Goal: Task Accomplishment & Management: Complete application form

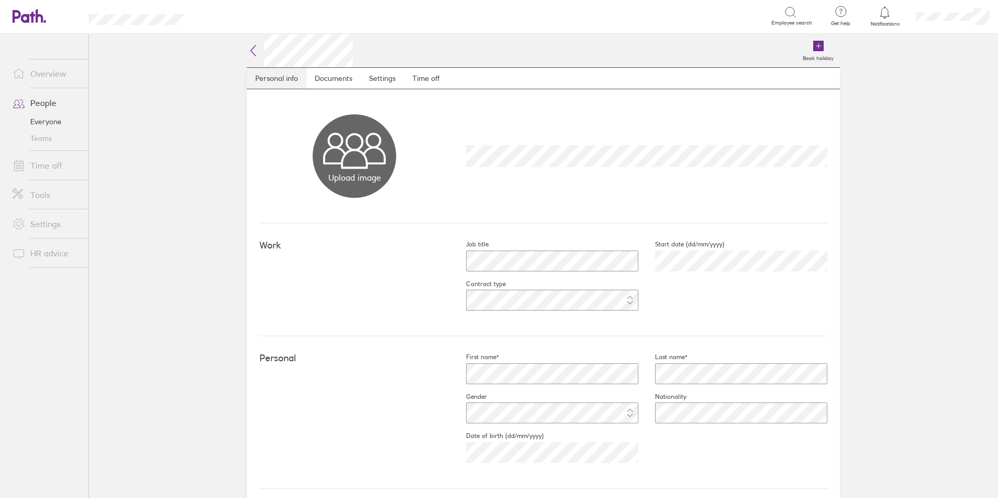
click at [274, 80] on link "Personal info" at bounding box center [277, 78] width 60 height 21
click at [324, 78] on link "Documents" at bounding box center [334, 78] width 54 height 21
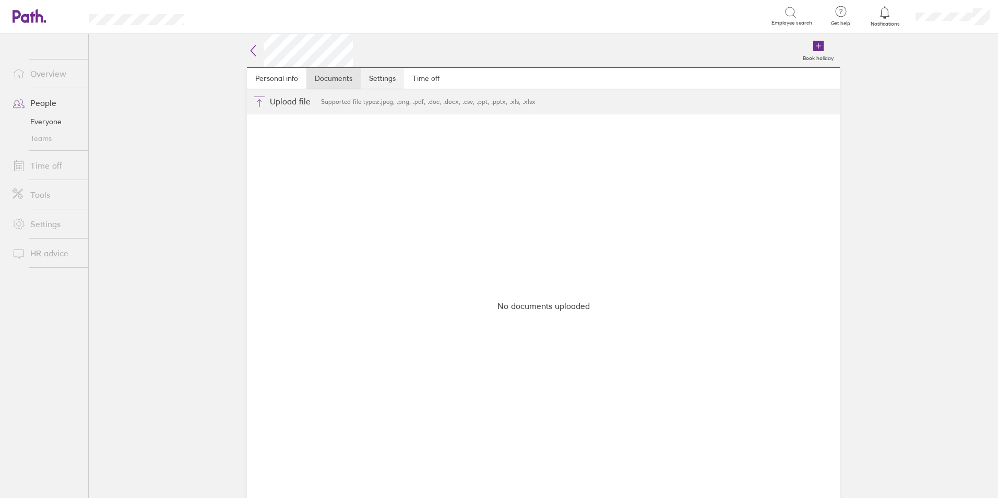
click at [390, 80] on link "Settings" at bounding box center [382, 78] width 43 height 21
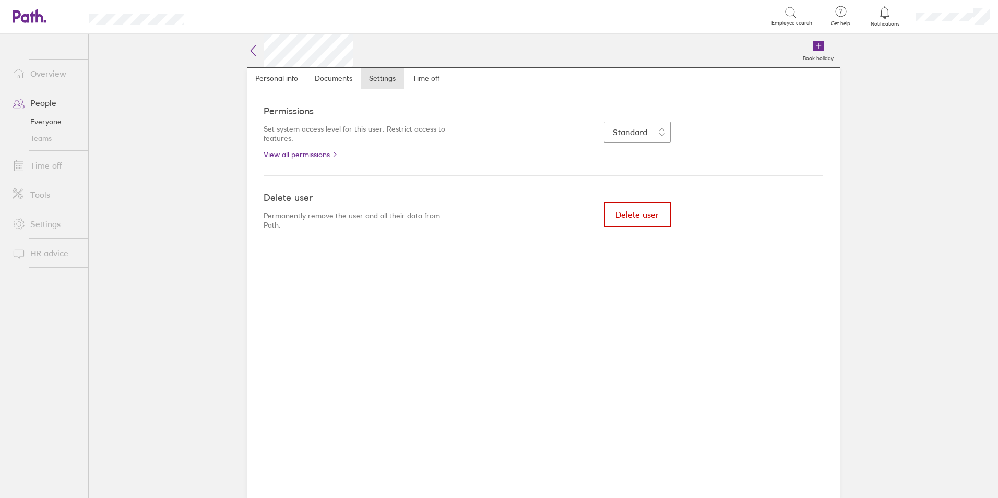
click at [636, 215] on span "Delete user" at bounding box center [637, 214] width 43 height 9
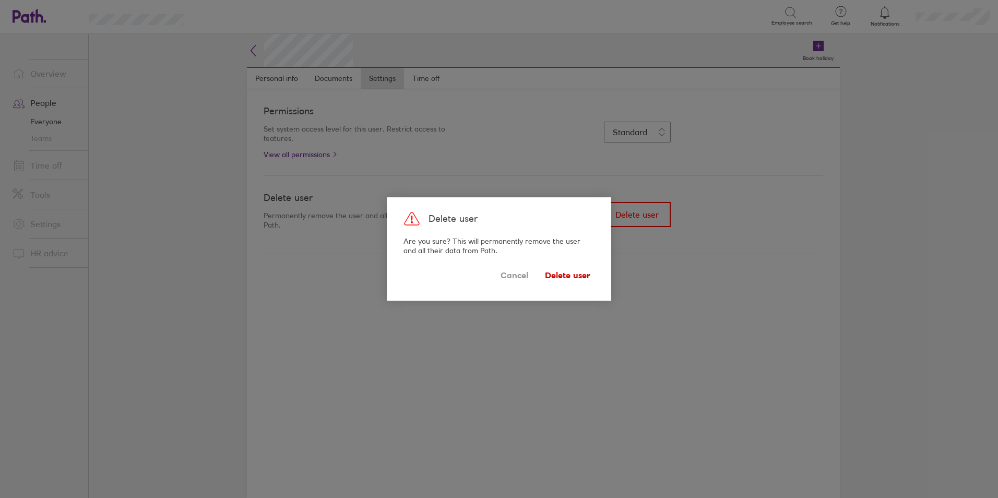
click at [579, 272] on span "Delete user" at bounding box center [567, 275] width 45 height 17
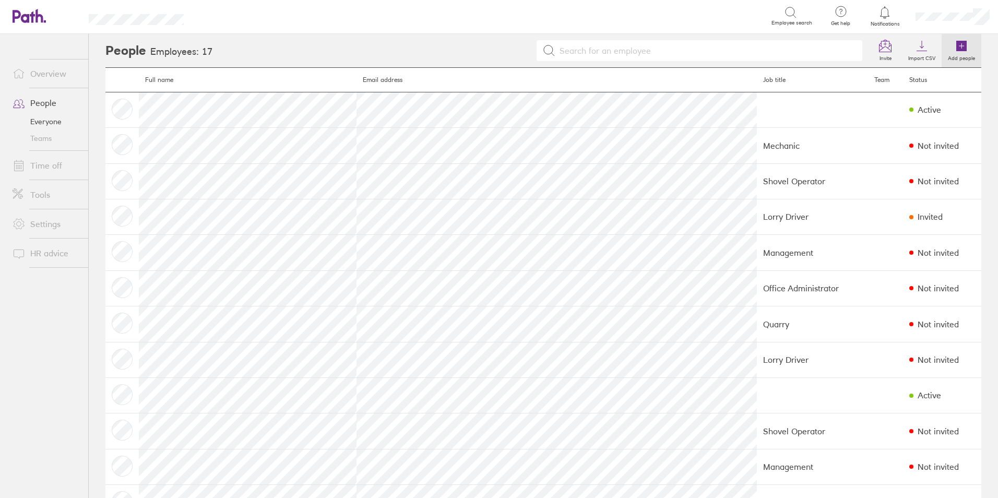
click at [957, 43] on icon at bounding box center [962, 46] width 10 height 10
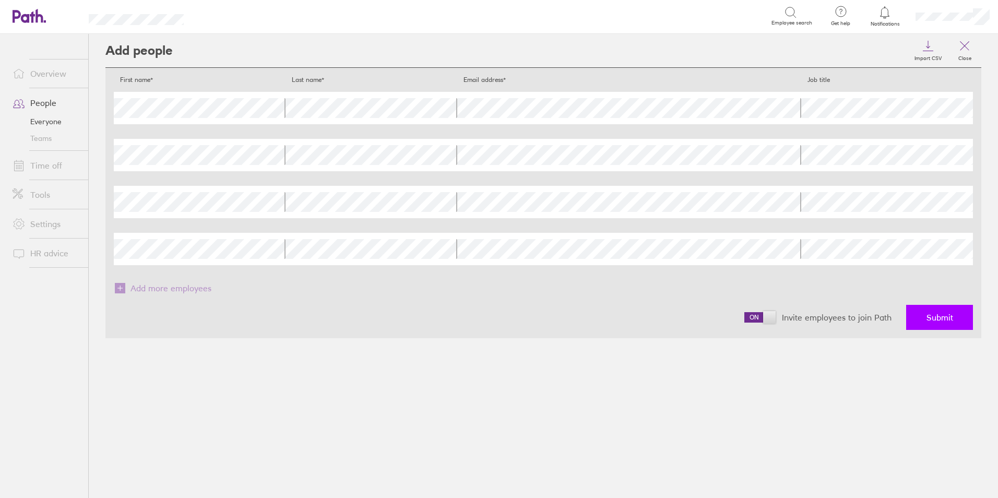
click at [945, 318] on span "Submit" at bounding box center [940, 317] width 27 height 9
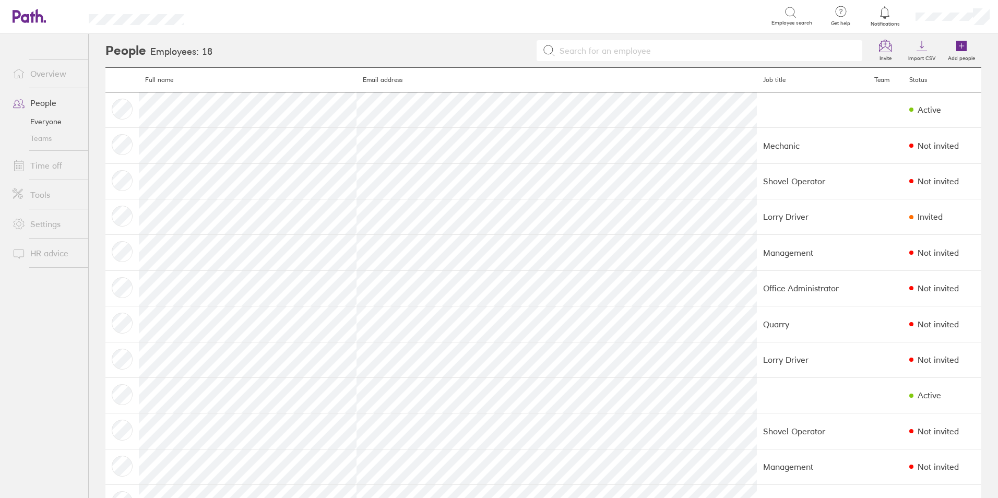
click at [42, 103] on link "People" at bounding box center [46, 102] width 84 height 21
click at [956, 41] on icon at bounding box center [962, 46] width 13 height 13
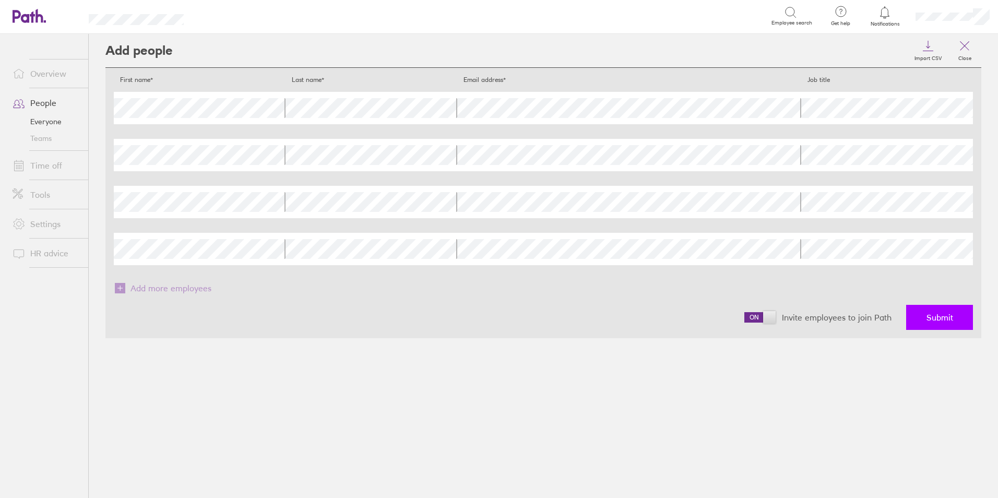
click at [937, 318] on span "Submit" at bounding box center [940, 317] width 27 height 9
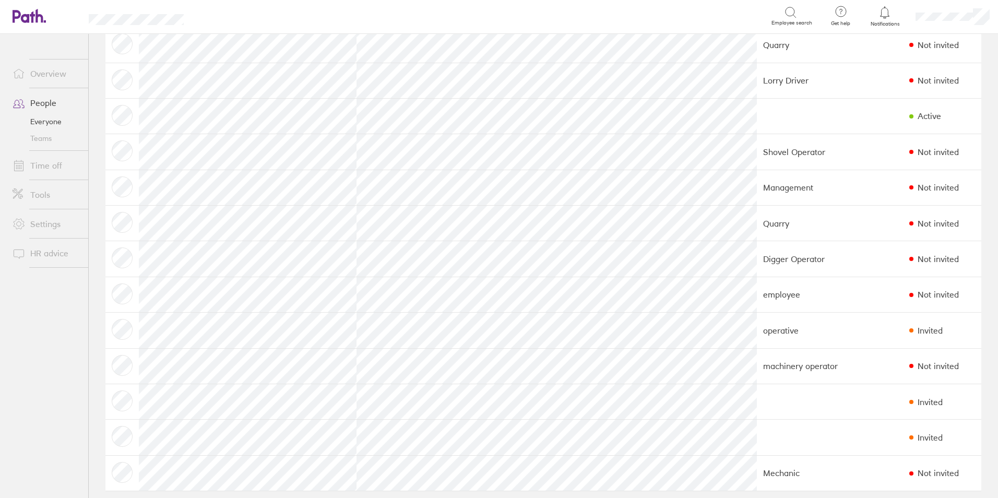
scroll to position [289, 0]
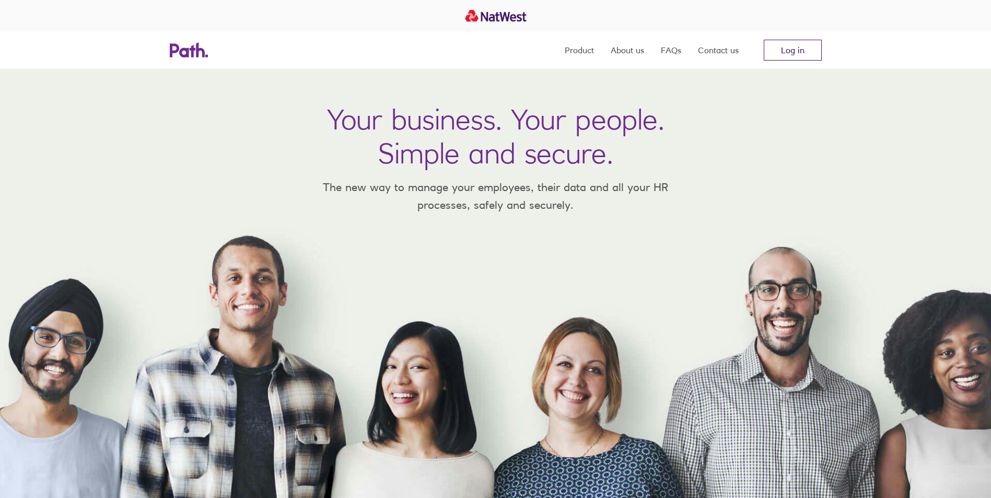
click at [784, 53] on link "Log in" at bounding box center [792, 50] width 58 height 21
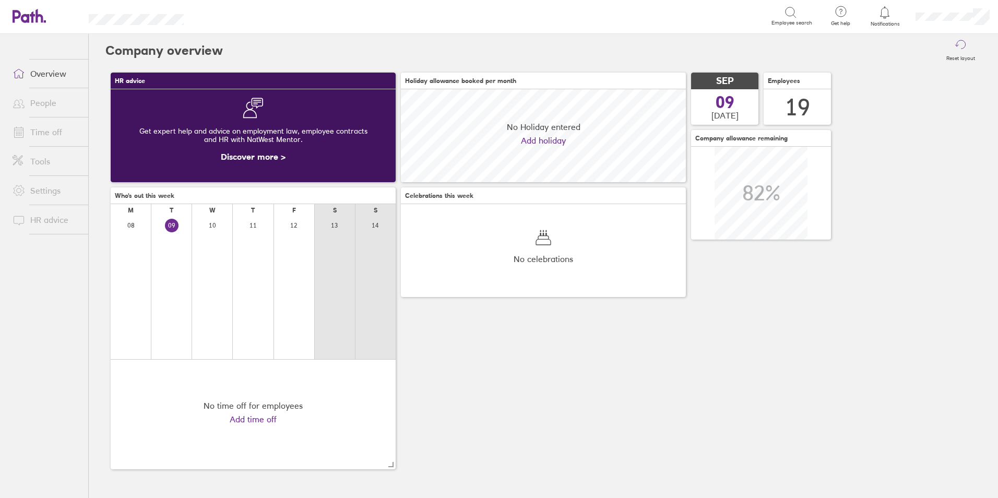
scroll to position [93, 285]
click at [44, 102] on link "People" at bounding box center [46, 102] width 84 height 21
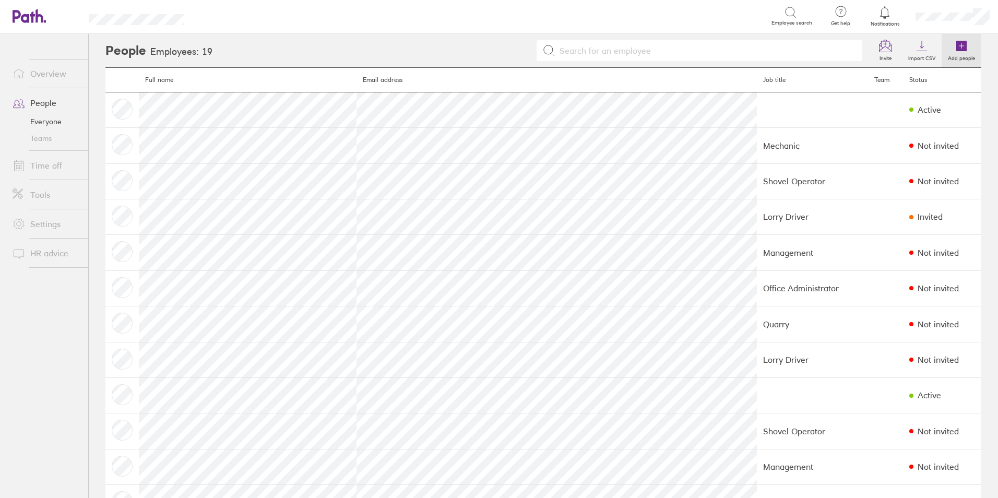
click at [957, 44] on icon at bounding box center [962, 46] width 10 height 10
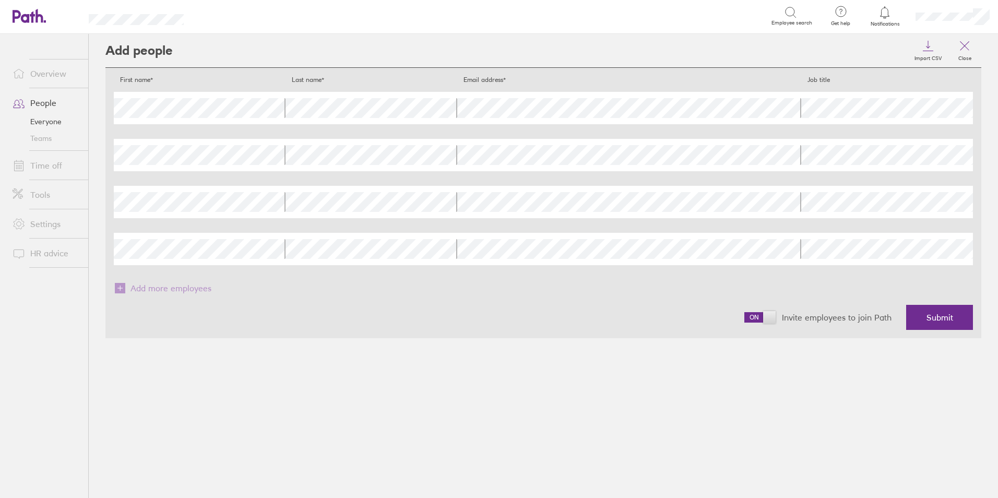
click at [756, 316] on span at bounding box center [760, 317] width 31 height 10
click at [745, 320] on input "checkbox" at bounding box center [745, 320] width 0 height 0
click at [934, 317] on span "Submit" at bounding box center [940, 317] width 27 height 9
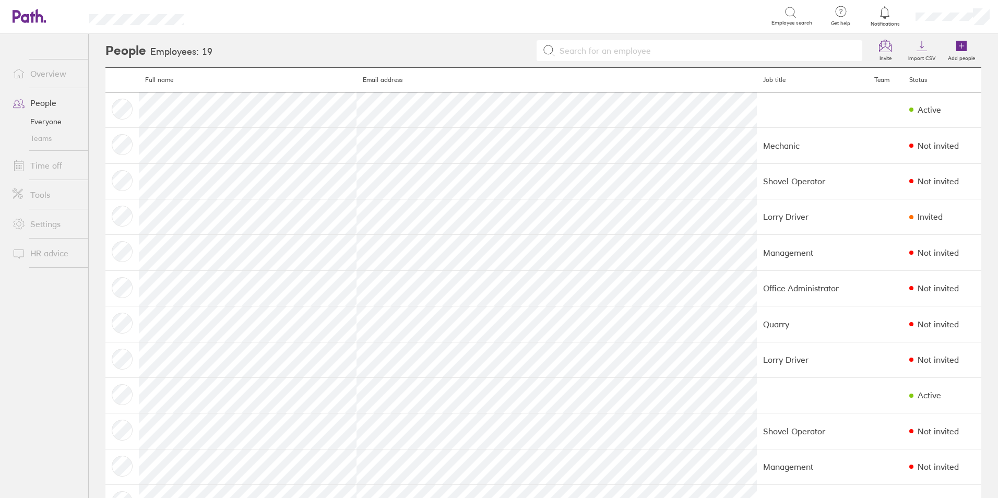
click at [38, 101] on link "People" at bounding box center [46, 102] width 84 height 21
click at [43, 121] on link "Everyone" at bounding box center [46, 121] width 84 height 17
click at [957, 44] on icon at bounding box center [962, 46] width 10 height 10
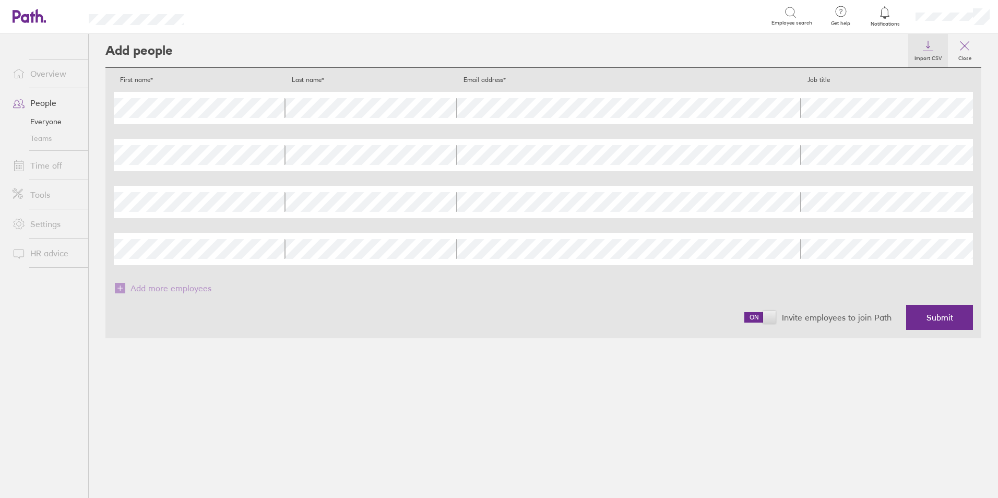
click at [929, 45] on icon at bounding box center [928, 46] width 13 height 13
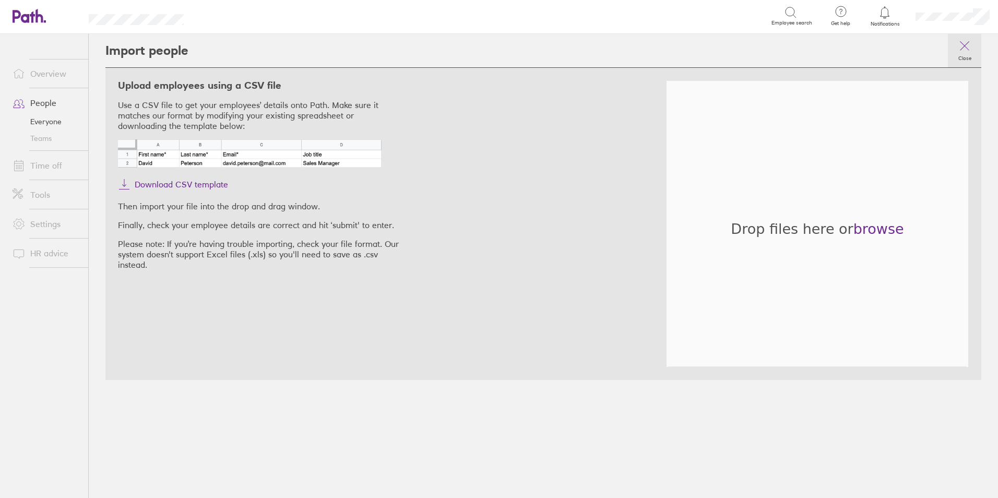
click at [967, 47] on icon at bounding box center [965, 46] width 13 height 13
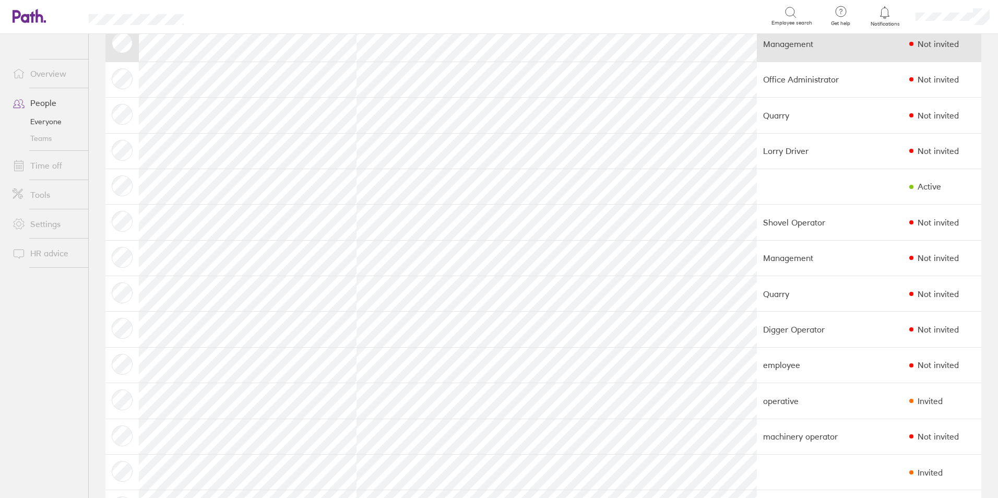
scroll to position [289, 0]
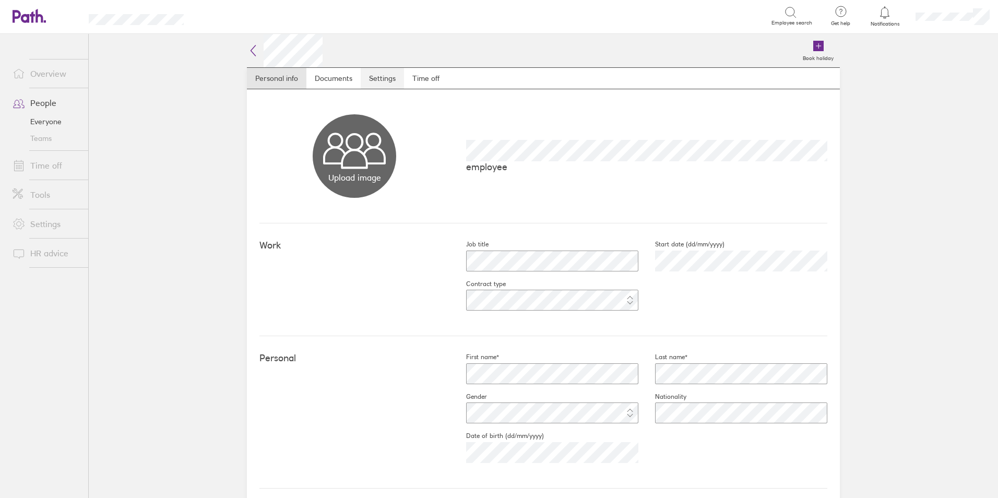
click at [382, 79] on link "Settings" at bounding box center [382, 78] width 43 height 21
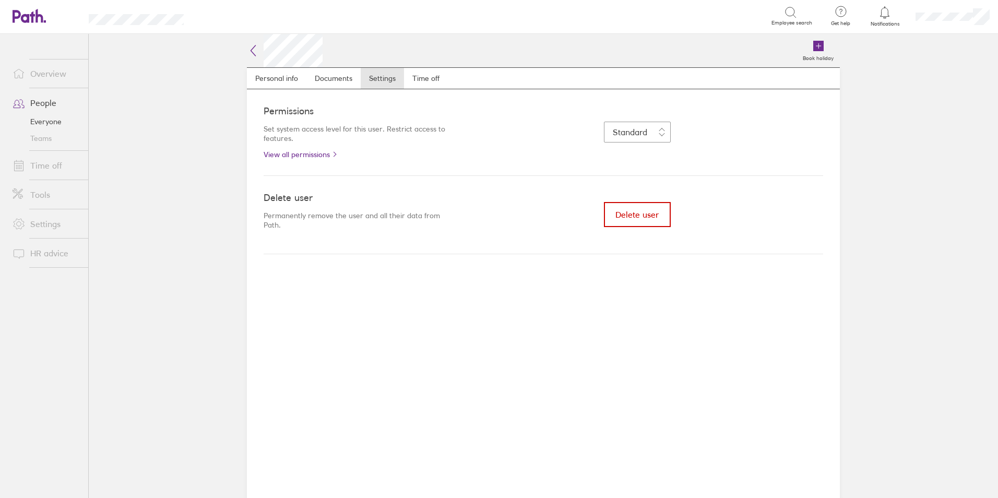
click at [639, 213] on span "Delete user" at bounding box center [637, 214] width 43 height 9
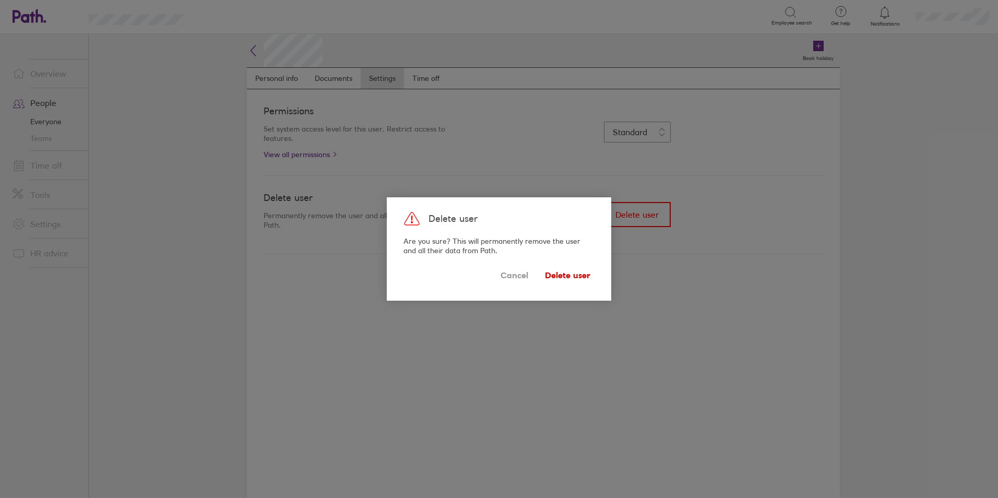
click at [571, 274] on span "Delete user" at bounding box center [567, 275] width 45 height 17
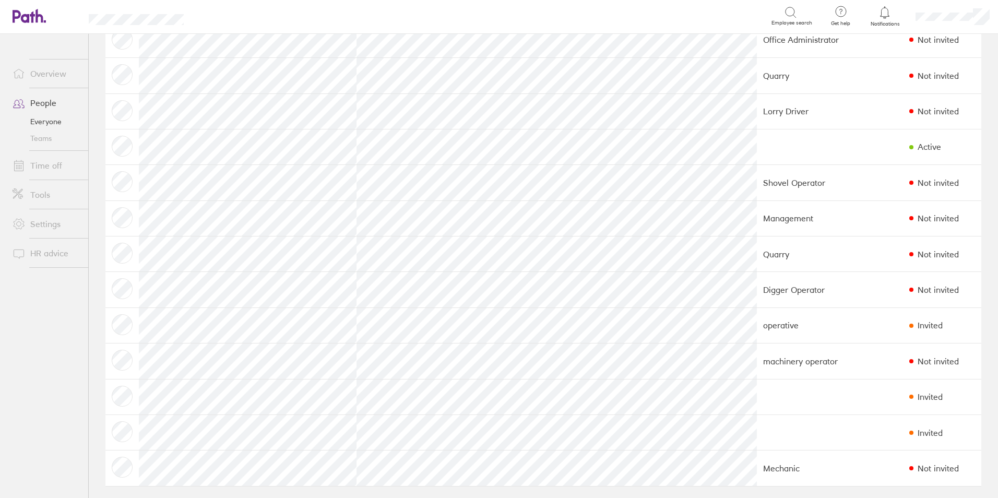
scroll to position [254, 0]
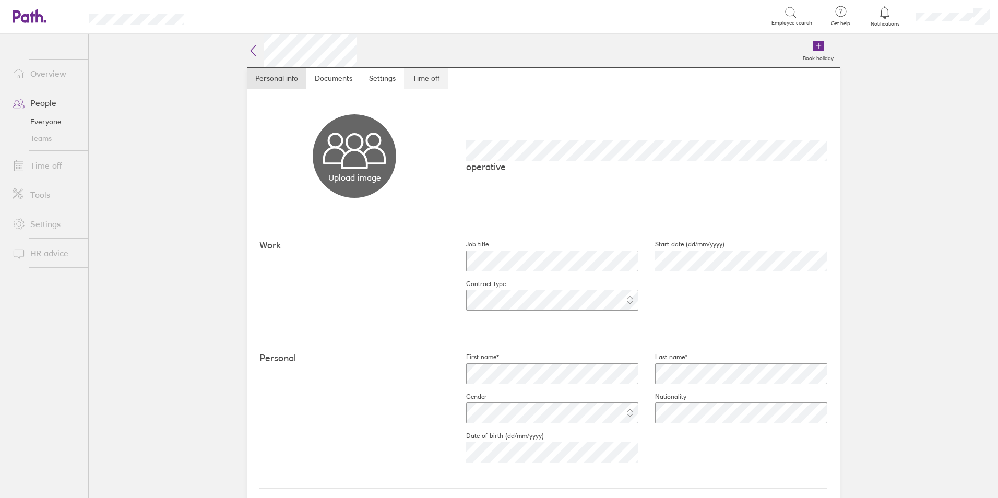
click at [418, 77] on link "Time off" at bounding box center [426, 78] width 44 height 21
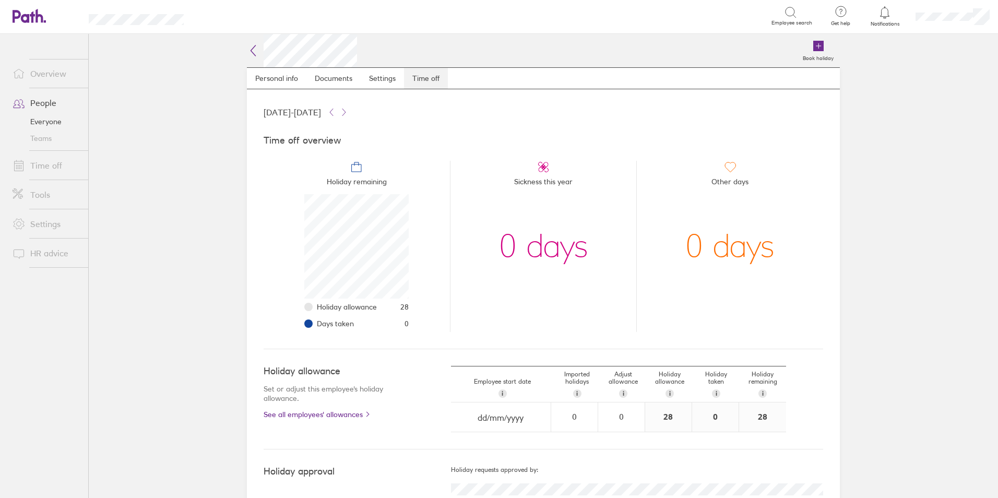
scroll to position [104, 104]
click at [376, 80] on link "Settings" at bounding box center [382, 78] width 43 height 21
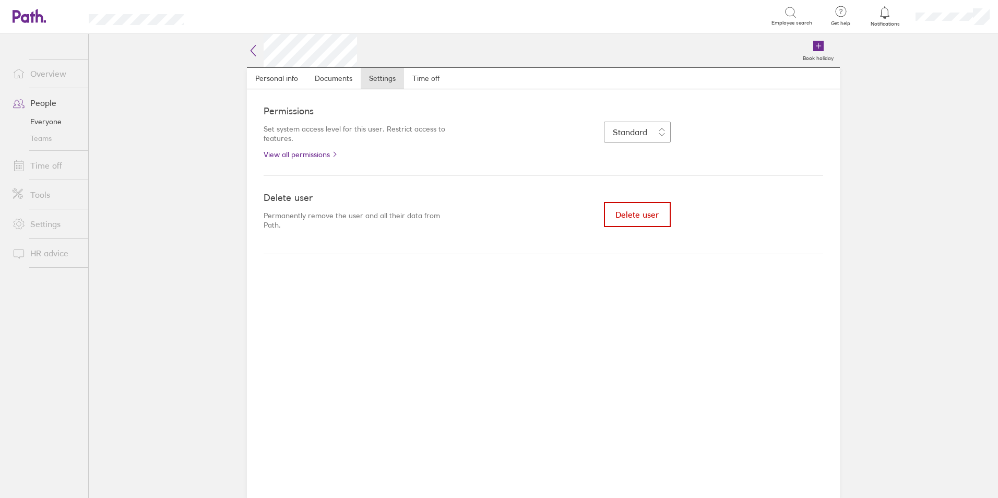
click at [651, 215] on span "Delete user" at bounding box center [637, 214] width 43 height 9
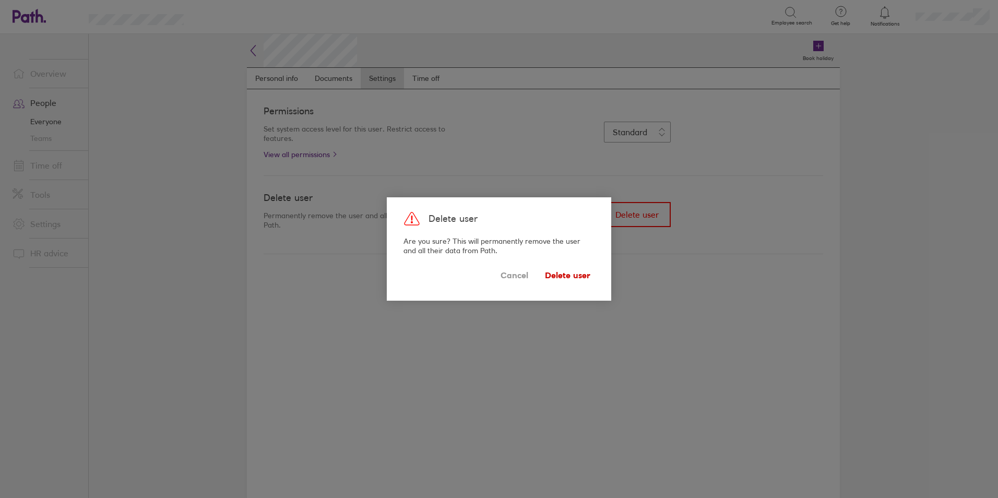
click at [579, 276] on span "Delete user" at bounding box center [567, 275] width 45 height 17
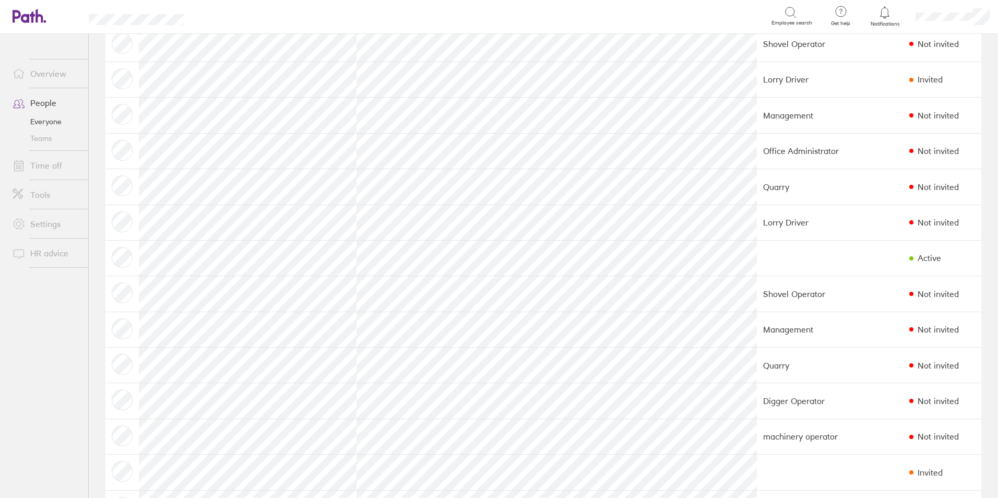
scroll to position [157, 0]
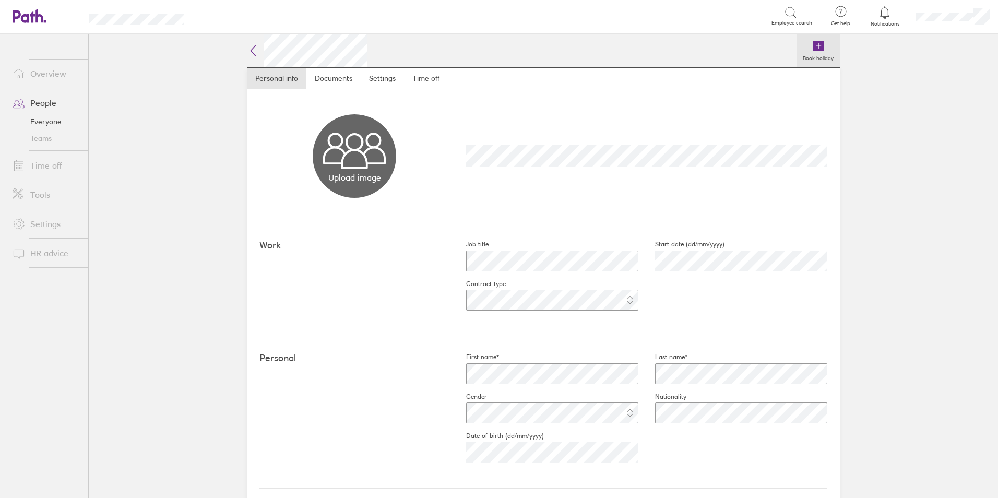
click at [814, 45] on icon at bounding box center [819, 46] width 10 height 10
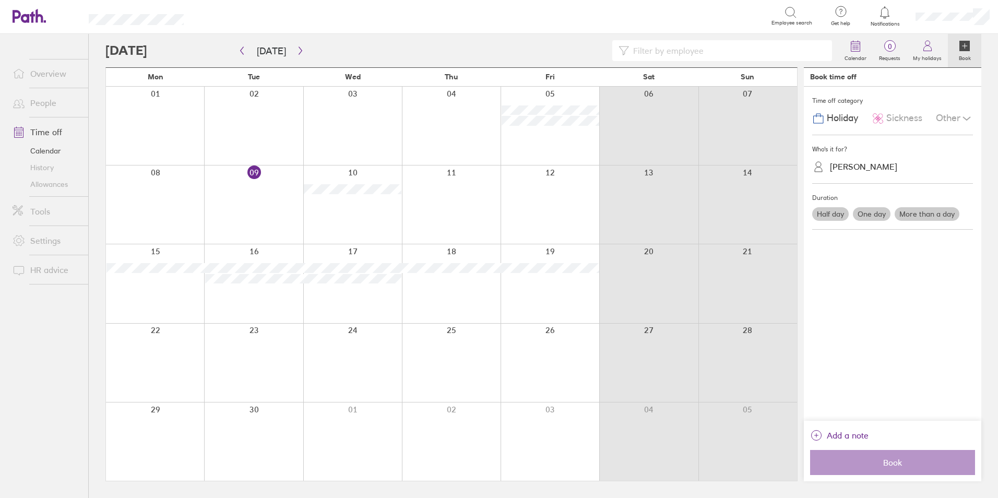
click at [899, 120] on span "Sickness" at bounding box center [905, 118] width 36 height 11
click at [875, 214] on label "One day" at bounding box center [872, 214] width 38 height 14
click at [0, 0] on input "One day" at bounding box center [0, 0] width 0 height 0
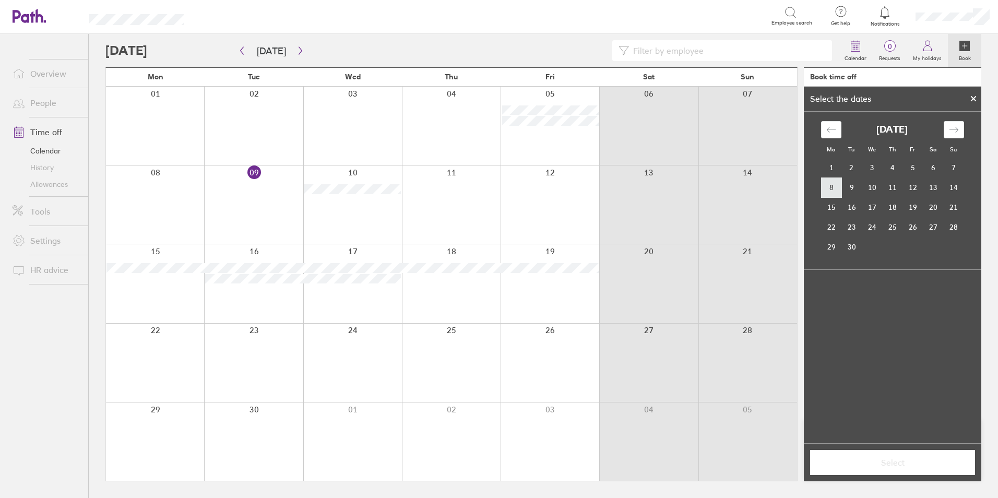
click at [836, 189] on td "8" at bounding box center [831, 188] width 20 height 20
click at [892, 460] on span "Select" at bounding box center [893, 462] width 150 height 9
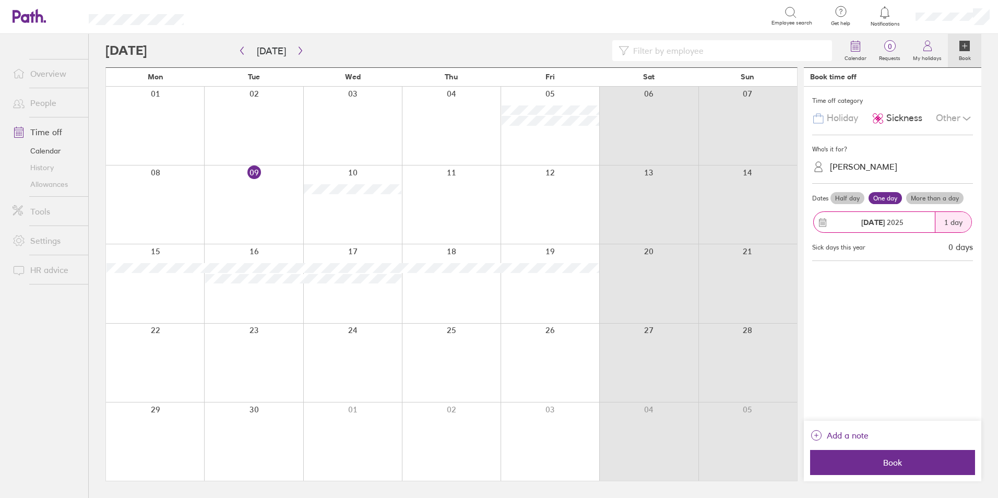
click at [892, 460] on span "Book" at bounding box center [893, 462] width 150 height 9
